Goal: Task Accomplishment & Management: Use online tool/utility

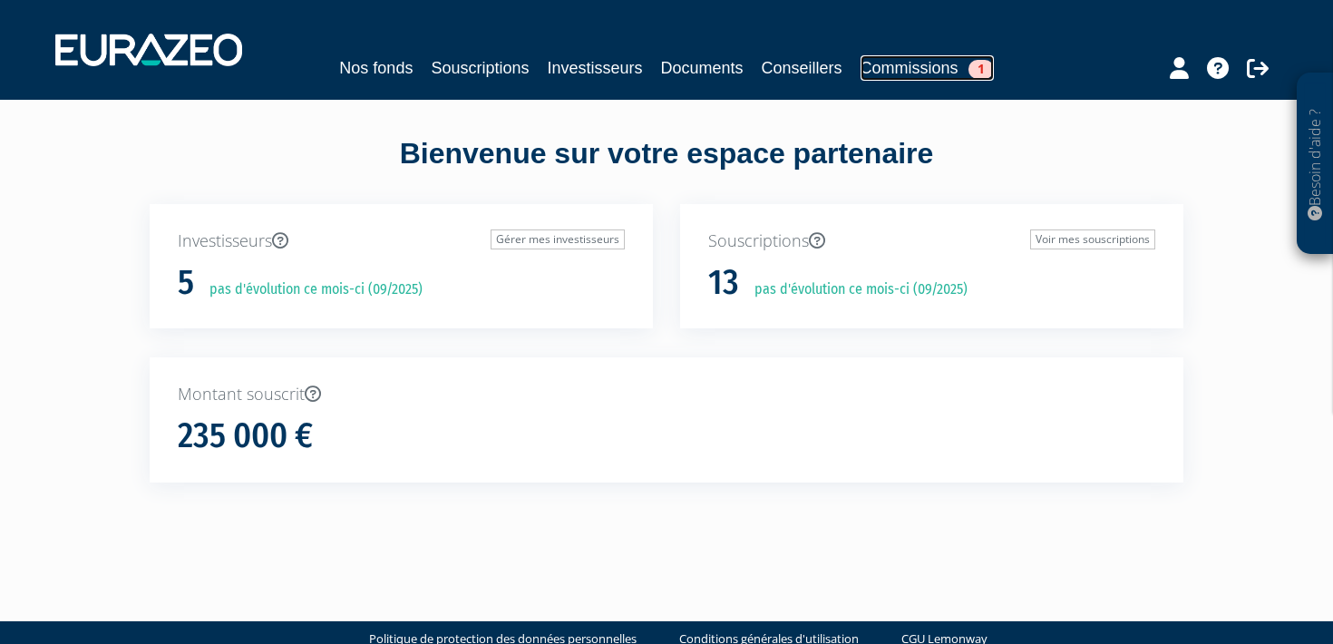
click at [982, 64] on link "Commissions 1" at bounding box center [927, 67] width 133 height 25
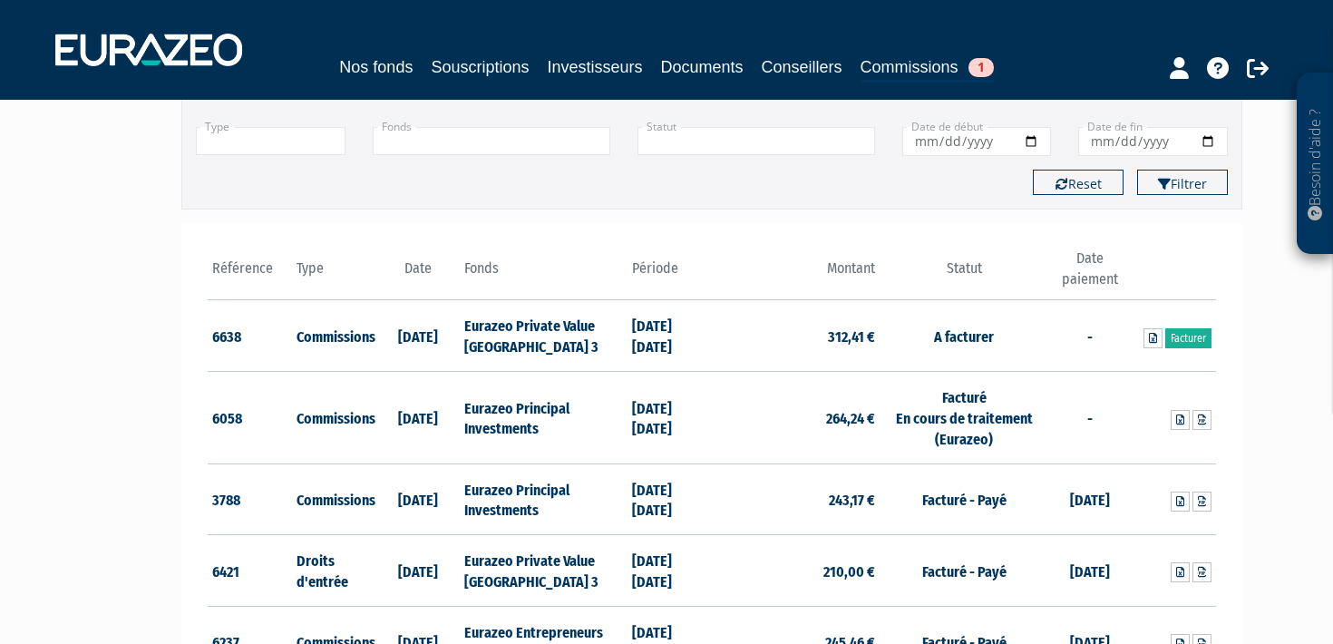
scroll to position [138, 0]
click at [1194, 339] on link "Facturer" at bounding box center [1189, 337] width 46 height 20
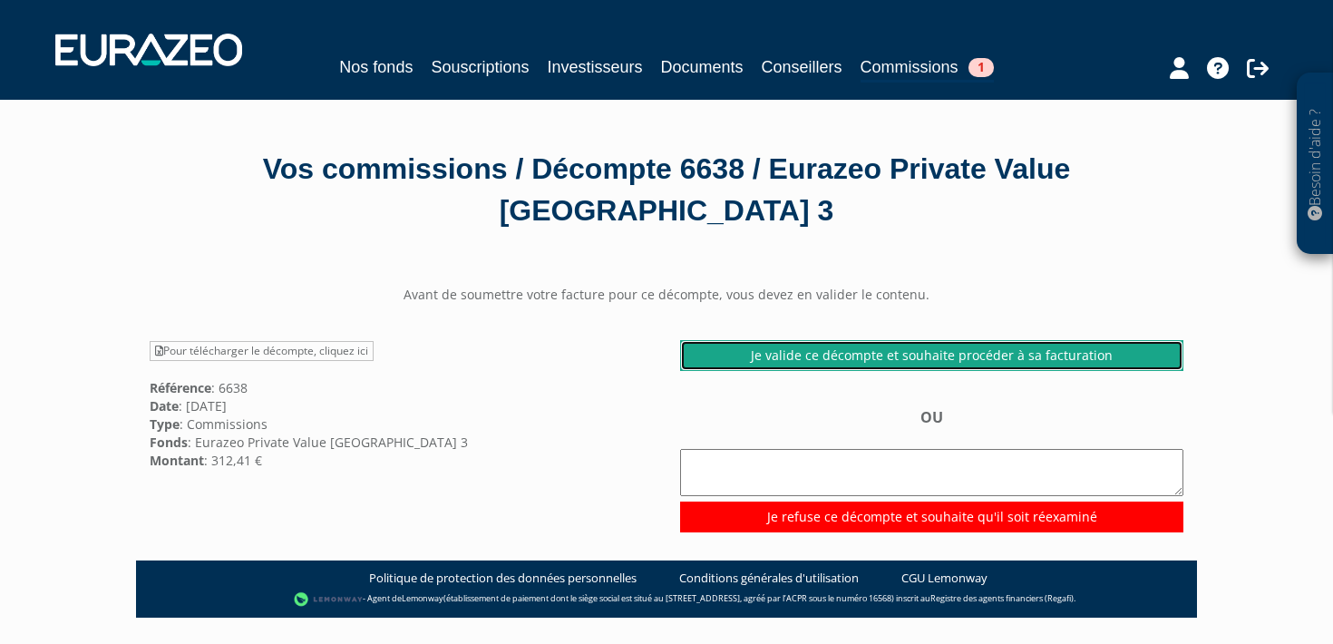
click at [1019, 356] on link "Je valide ce décompte et souhaite procéder à sa facturation" at bounding box center [931, 355] width 503 height 31
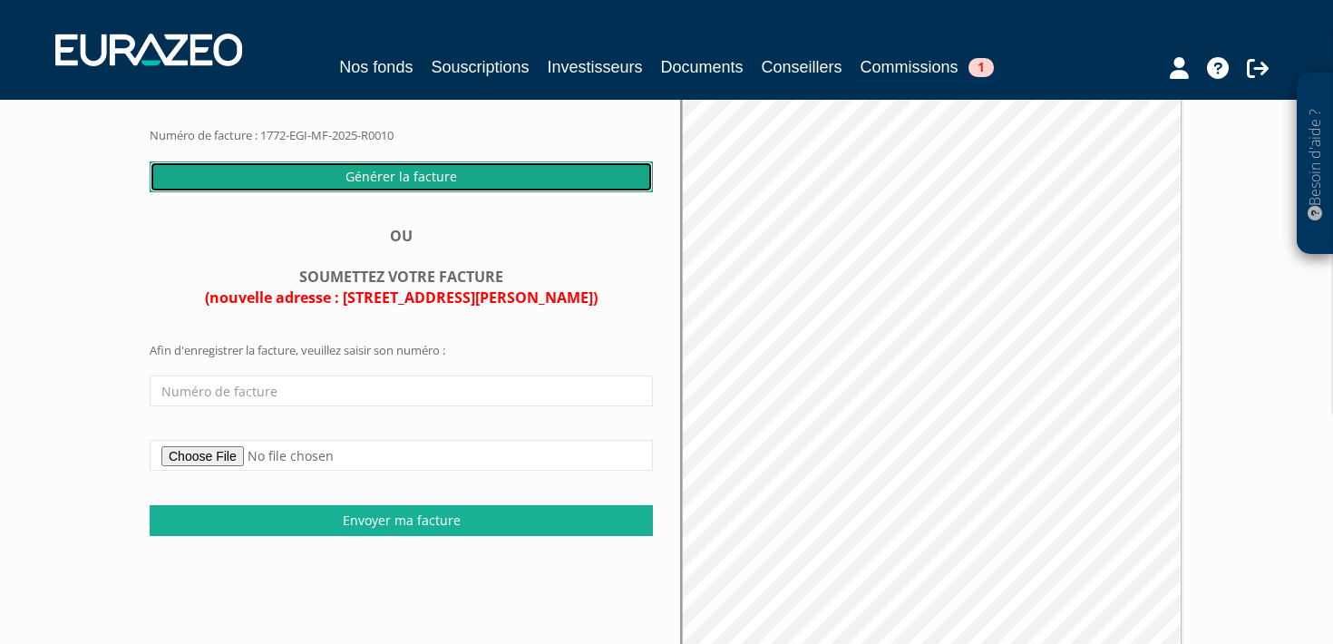
click at [473, 181] on input "Générer la facture" at bounding box center [401, 176] width 503 height 31
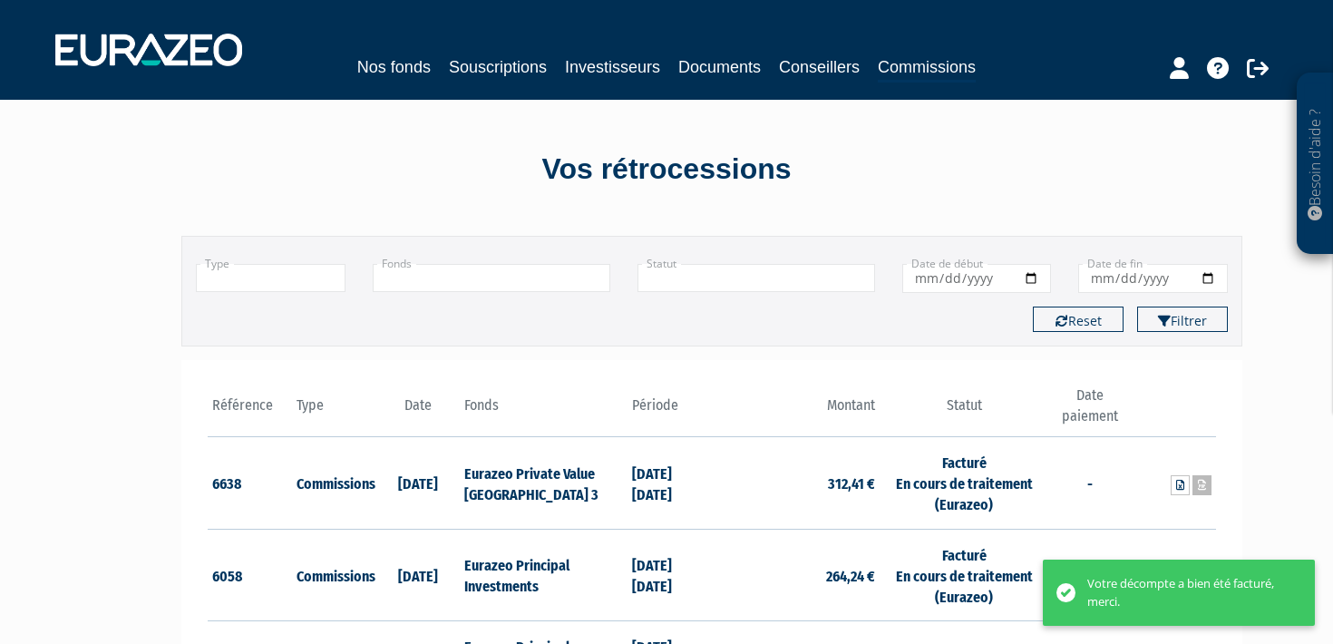
click at [1200, 485] on icon at bounding box center [1202, 485] width 8 height 11
